Goal: Communication & Community: Share content

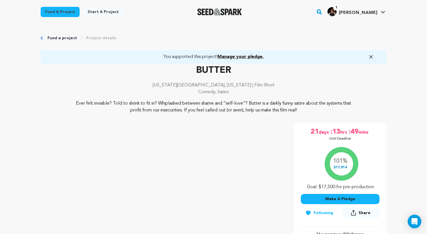
scroll to position [55, 0]
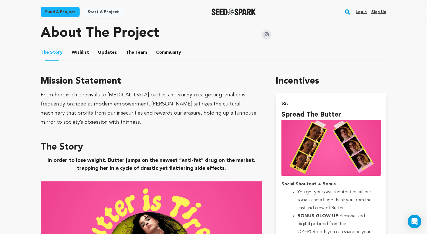
scroll to position [209, 0]
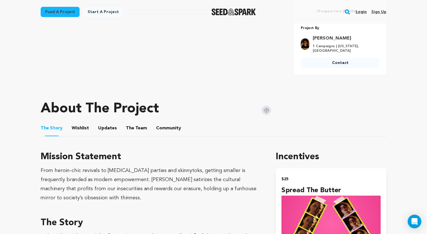
click at [112, 130] on button "Updates" at bounding box center [108, 129] width 14 height 14
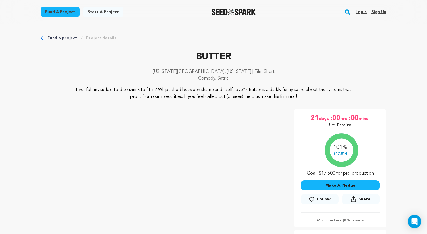
click at [361, 11] on link "Login" at bounding box center [360, 11] width 11 height 9
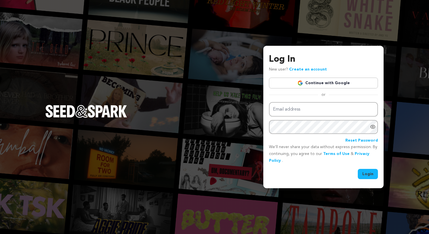
click at [310, 81] on link "Continue with Google" at bounding box center [323, 83] width 109 height 11
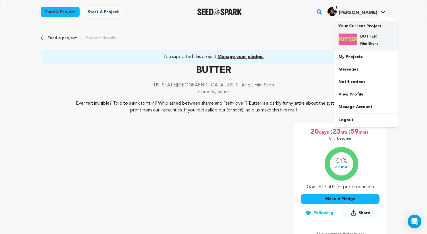
click at [367, 38] on h4 "BUTTER" at bounding box center [370, 37] width 20 height 6
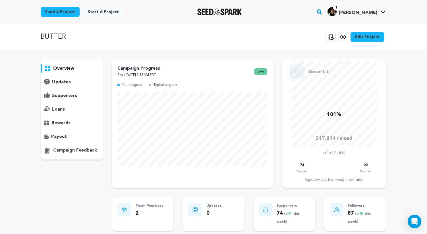
click at [72, 80] on div "updates" at bounding box center [72, 82] width 62 height 9
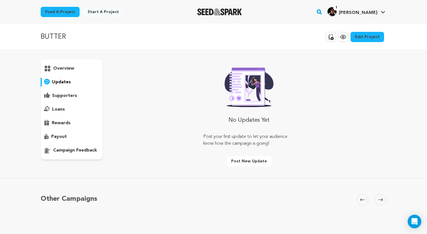
click at [72, 99] on div "supporters" at bounding box center [72, 95] width 62 height 9
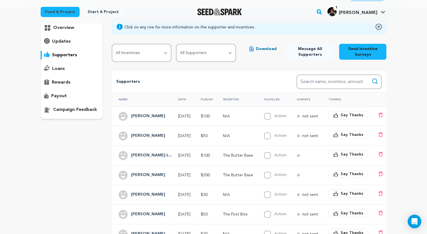
scroll to position [50, 0]
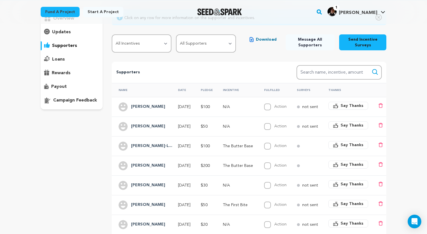
click at [156, 108] on div "[PERSON_NAME]" at bounding box center [142, 106] width 49 height 9
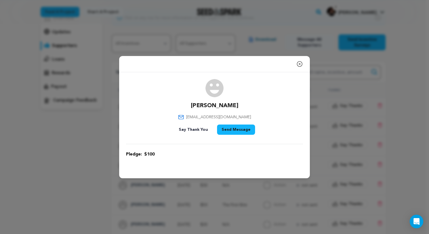
click at [300, 67] on icon "button" at bounding box center [299, 63] width 7 height 7
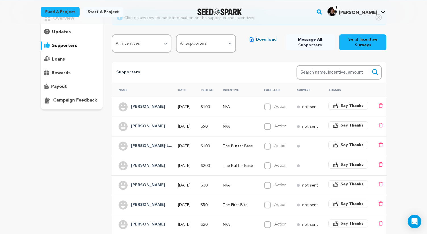
click at [374, 43] on button "Send Incentive Surveys" at bounding box center [362, 42] width 47 height 16
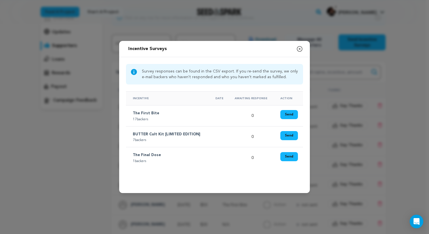
click at [134, 70] on icon at bounding box center [134, 71] width 7 height 7
click at [147, 110] on p "The First Bite" at bounding box center [169, 113] width 72 height 7
click at [150, 110] on p "The First Bite" at bounding box center [169, 113] width 72 height 7
click at [301, 45] on icon "button" at bounding box center [299, 48] width 7 height 7
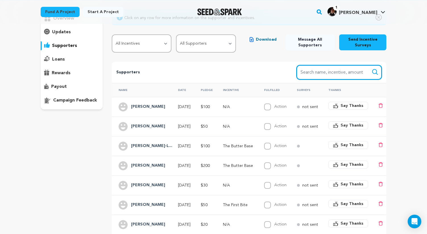
click at [353, 76] on input "Search name, item" at bounding box center [338, 72] width 85 height 14
click at [383, 53] on div "Click on any row for more information on the supporter and incentives. All Ince…" at bounding box center [249, 162] width 274 height 306
click at [404, 19] on div "Fund a project Start a project Search" at bounding box center [213, 12] width 427 height 24
click at [360, 42] on button "Send Incentive Surveys" at bounding box center [362, 42] width 47 height 16
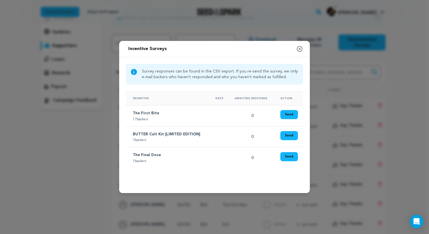
click at [288, 113] on button "Send" at bounding box center [290, 114] width 18 height 9
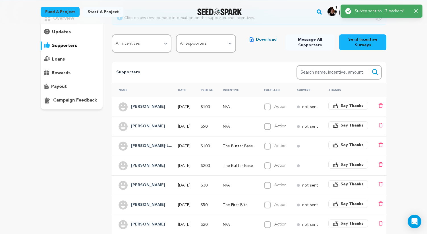
click at [376, 12] on p "Survey sent to 17 backers!" at bounding box center [381, 11] width 55 height 6
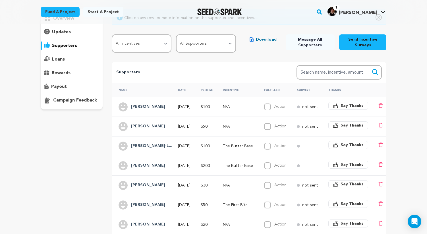
click at [414, 12] on icon "button" at bounding box center [413, 10] width 3 height 3
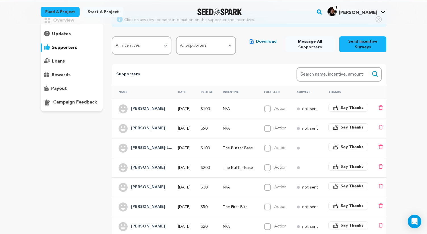
scroll to position [55, 0]
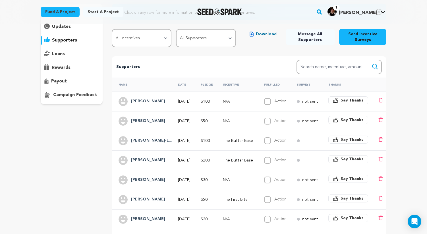
click at [82, 99] on div "campaign feedback" at bounding box center [72, 94] width 62 height 9
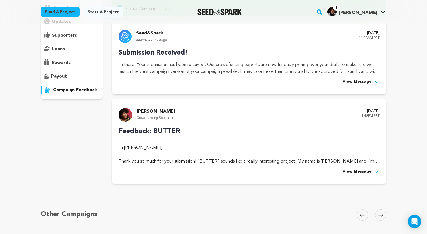
scroll to position [60, 0]
click at [78, 77] on div "payout" at bounding box center [72, 76] width 62 height 9
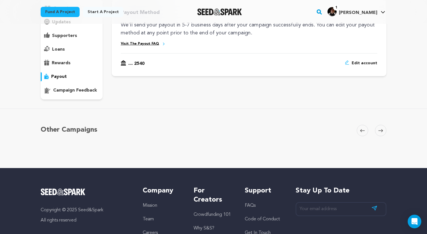
click at [78, 65] on div "rewards" at bounding box center [72, 63] width 62 height 9
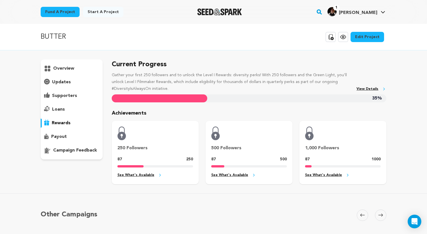
click at [76, 111] on div "loans" at bounding box center [72, 109] width 62 height 9
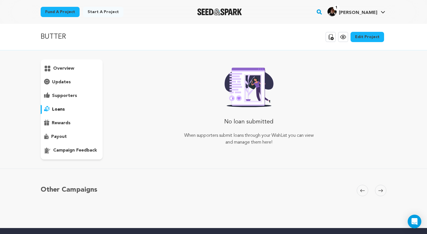
click at [77, 95] on div "supporters" at bounding box center [72, 95] width 62 height 9
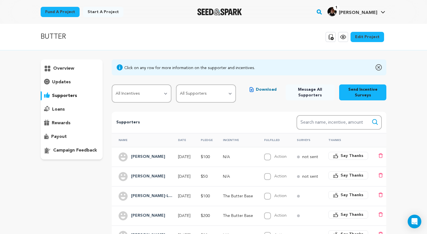
click at [74, 84] on div "updates" at bounding box center [72, 82] width 62 height 9
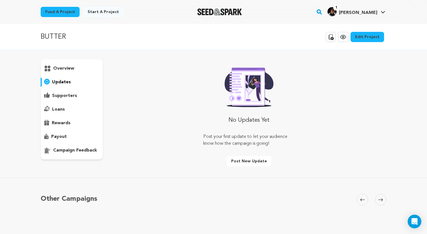
click at [72, 98] on p "supporters" at bounding box center [64, 95] width 25 height 7
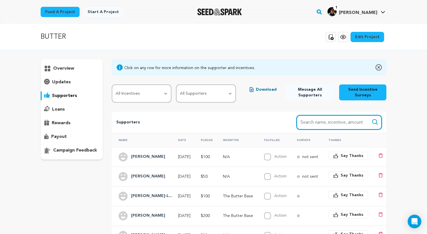
click at [343, 126] on input "Search name, item" at bounding box center [338, 122] width 85 height 14
click at [275, 126] on div "Supporters Search Search name, incentive, amount" at bounding box center [249, 122] width 274 height 21
click at [362, 95] on button "Send Incentive Surveys" at bounding box center [362, 92] width 47 height 16
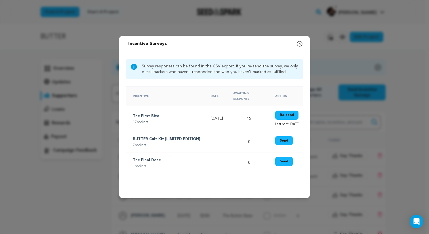
click at [299, 41] on icon "button" at bounding box center [299, 43] width 5 height 5
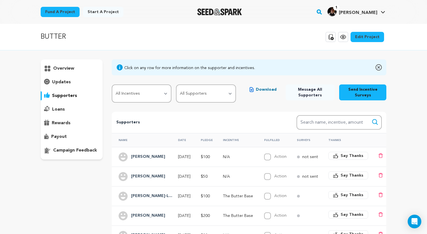
click at [308, 89] on span "Message All Supporters" at bounding box center [310, 92] width 40 height 11
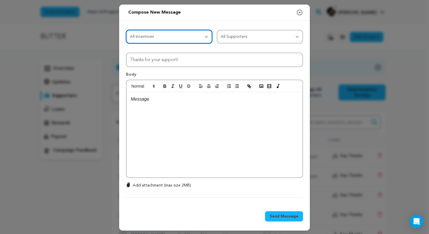
click at [165, 35] on select "All Incentives Spread the Butter The First Bite The Butter Base Extra Fat BUTTE…" at bounding box center [169, 37] width 86 height 14
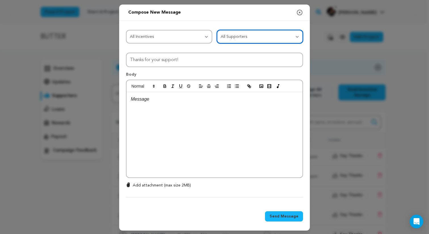
click at [241, 38] on select "All Supporters Survey not sent Survey incomplete Survey complete Incentive not …" at bounding box center [260, 37] width 86 height 14
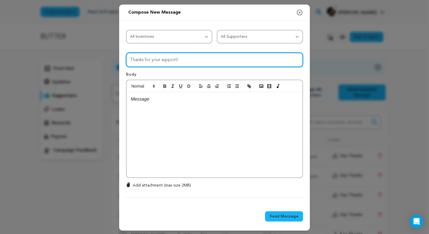
click at [186, 58] on input "Thanks for your support!" at bounding box center [214, 60] width 177 height 14
click at [203, 53] on input "Thanks for your support!" at bounding box center [214, 60] width 177 height 14
click at [201, 55] on input "Thanks for your support!" at bounding box center [214, 60] width 177 height 14
click at [200, 58] on input "Thanks for your support!" at bounding box center [214, 60] width 177 height 14
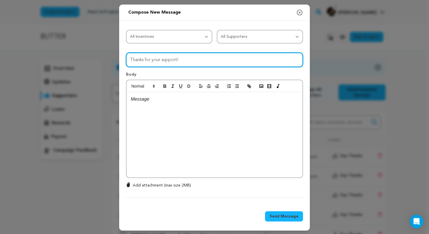
click at [200, 58] on input "Thanks for your support!" at bounding box center [214, 60] width 177 height 14
type input "We hit 100%!!!"
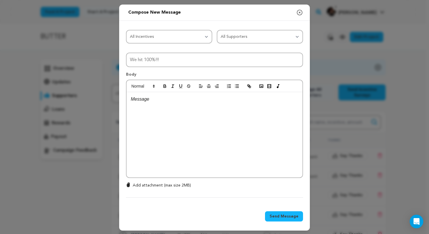
click at [207, 130] on div at bounding box center [215, 134] width 176 height 85
click at [229, 36] on select "All Supporters Survey not sent Survey incomplete Survey complete Incentive not …" at bounding box center [260, 37] width 86 height 14
click at [200, 33] on select "All Incentives Spread the Butter The First Bite The Butter Base Extra Fat BUTTE…" at bounding box center [169, 37] width 86 height 14
click at [197, 124] on div at bounding box center [215, 134] width 176 height 85
click at [297, 12] on icon "button" at bounding box center [299, 12] width 7 height 7
